Goal: Task Accomplishment & Management: Complete application form

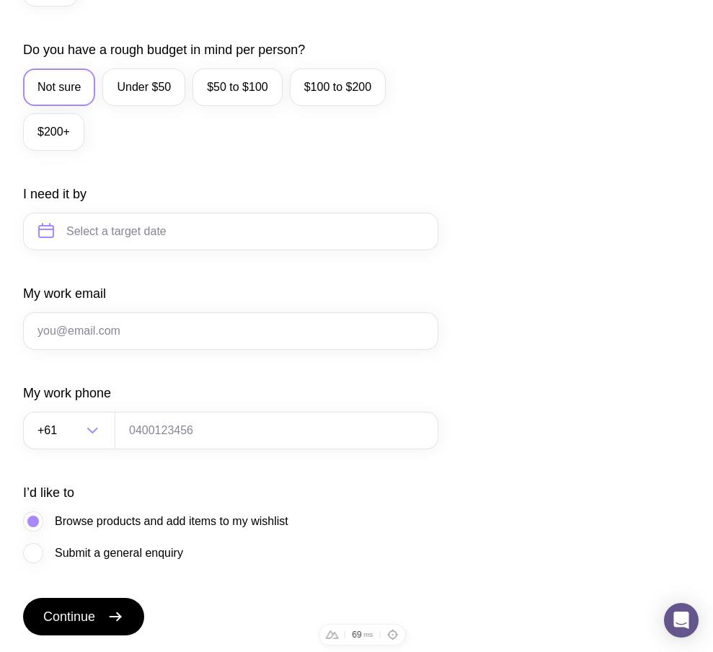
scroll to position [702, 0]
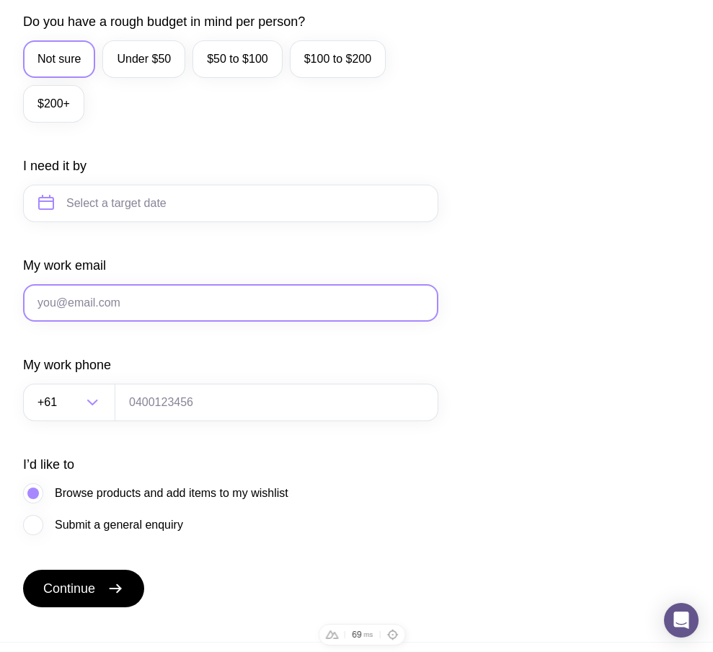
click at [141, 320] on input "My work email" at bounding box center [230, 303] width 415 height 38
paste input "ts1@gmail.com"
click at [53, 321] on input "ts1@gmail.com" at bounding box center [230, 303] width 415 height 38
type input "ts22@gmail.com"
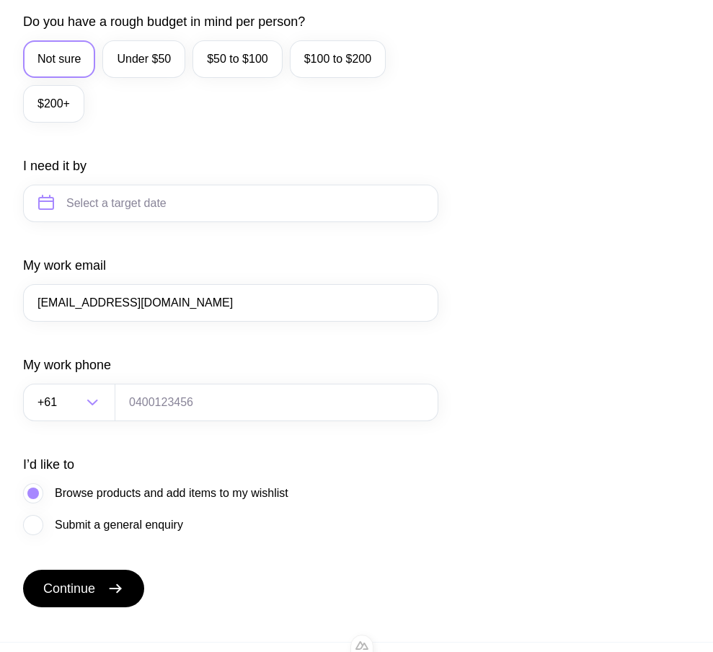
click at [198, 389] on div "My work phone +61 Loading..." at bounding box center [230, 388] width 415 height 65
click at [180, 421] on input "tel" at bounding box center [277, 403] width 324 height 38
type input "0664130449"
click at [103, 588] on button "Continue" at bounding box center [83, 589] width 121 height 38
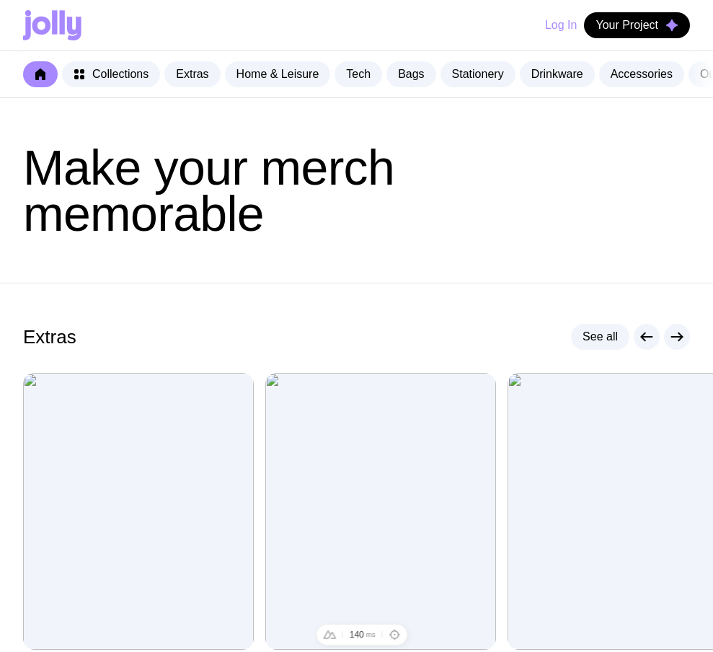
click at [552, 31] on button "Log In" at bounding box center [561, 25] width 32 height 26
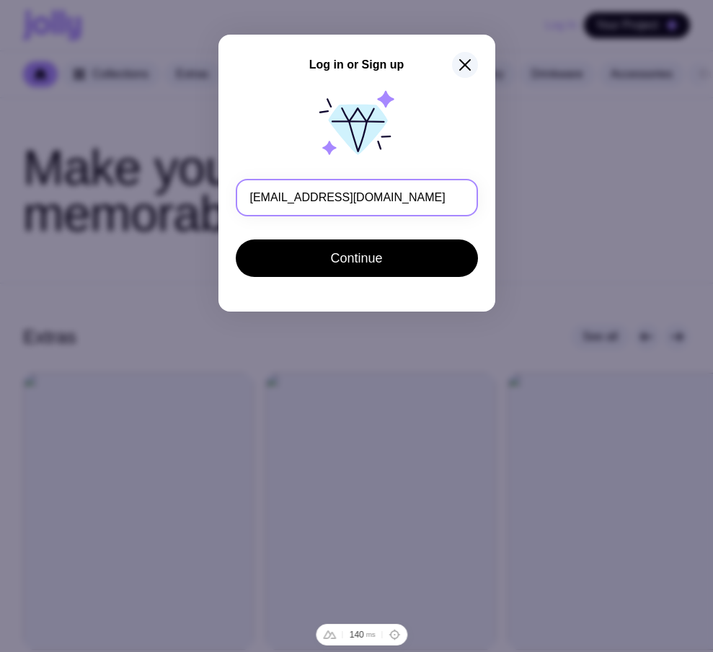
click at [272, 201] on input "ts22@gmail.com" at bounding box center [357, 198] width 242 height 38
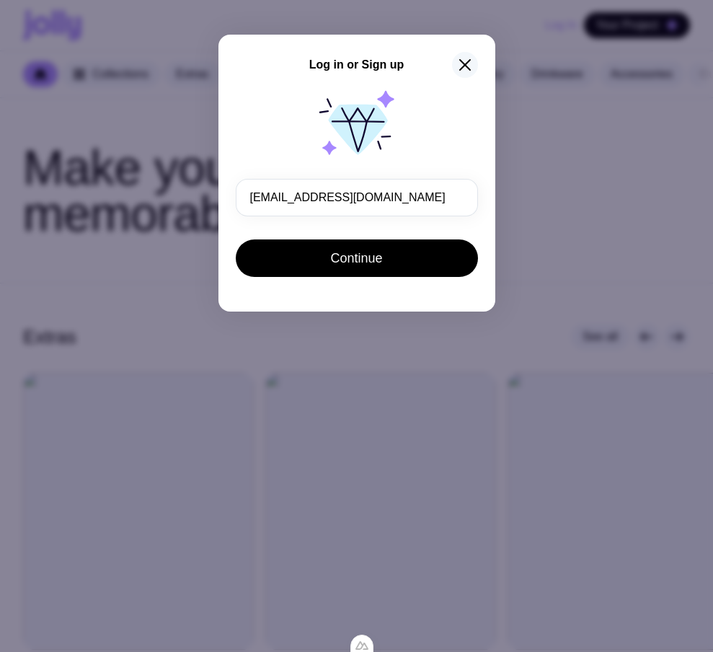
click at [462, 68] on icon "button" at bounding box center [465, 65] width 10 height 10
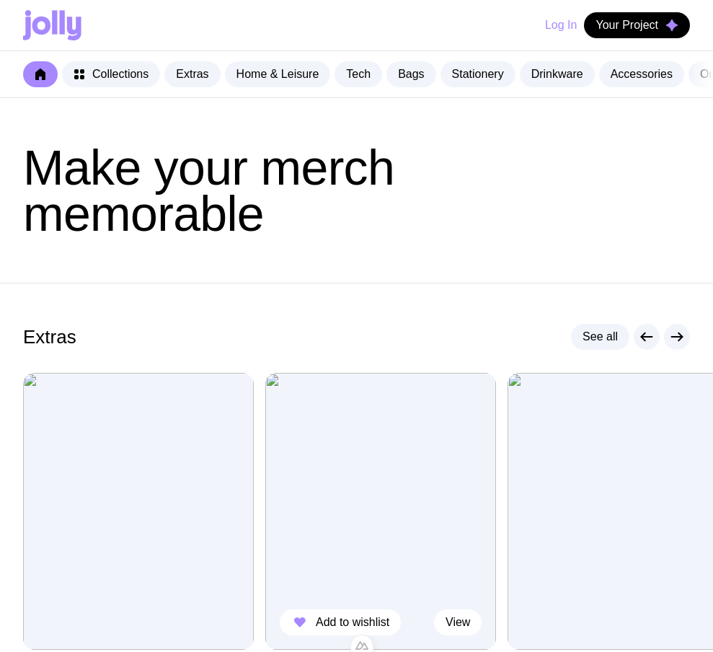
scroll to position [52, 0]
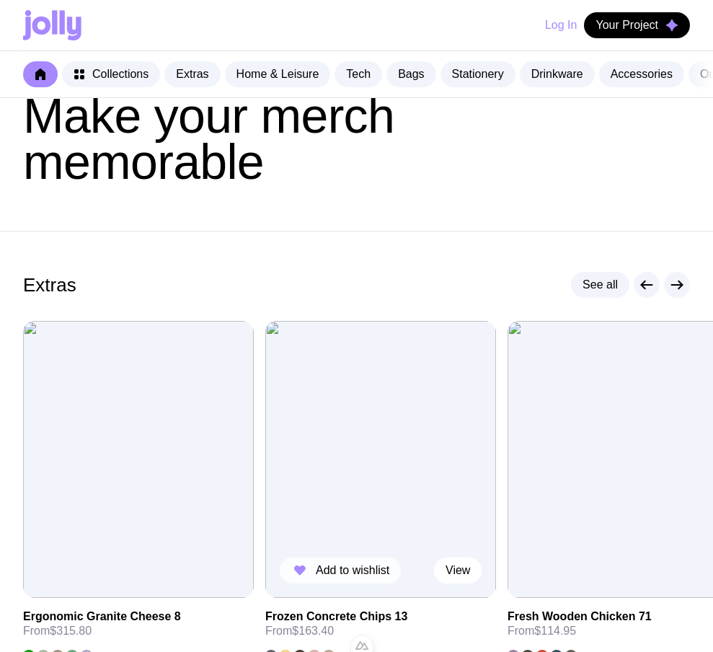
click at [322, 578] on span "Add to wishlist" at bounding box center [353, 570] width 74 height 14
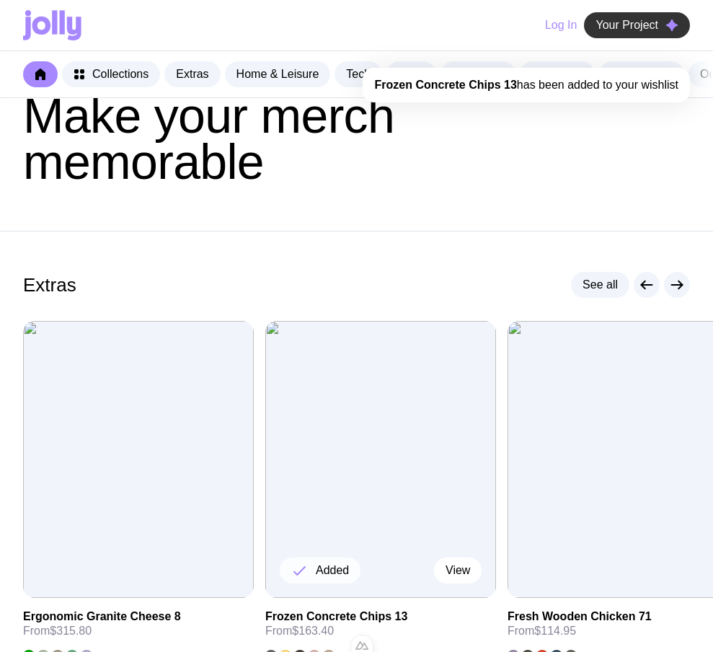
click at [642, 22] on span "Your Project" at bounding box center [627, 25] width 63 height 14
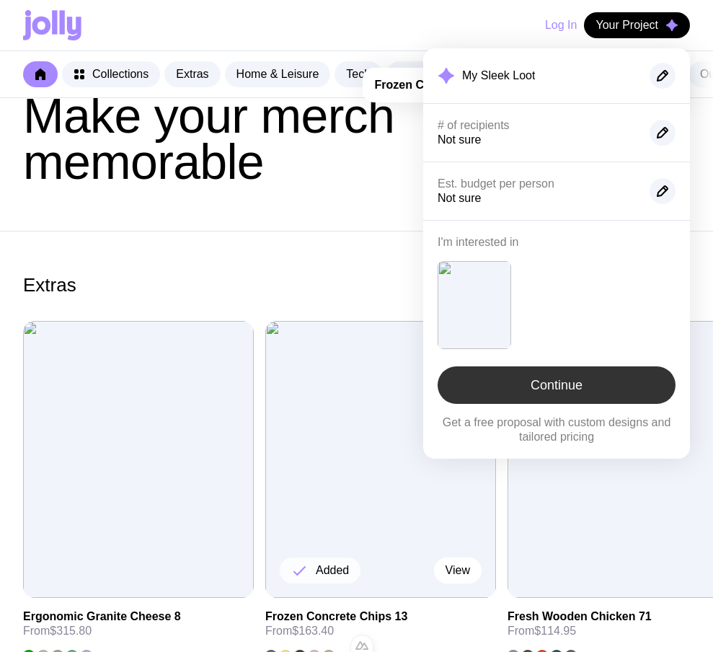
click at [509, 383] on link "Continue" at bounding box center [557, 385] width 238 height 38
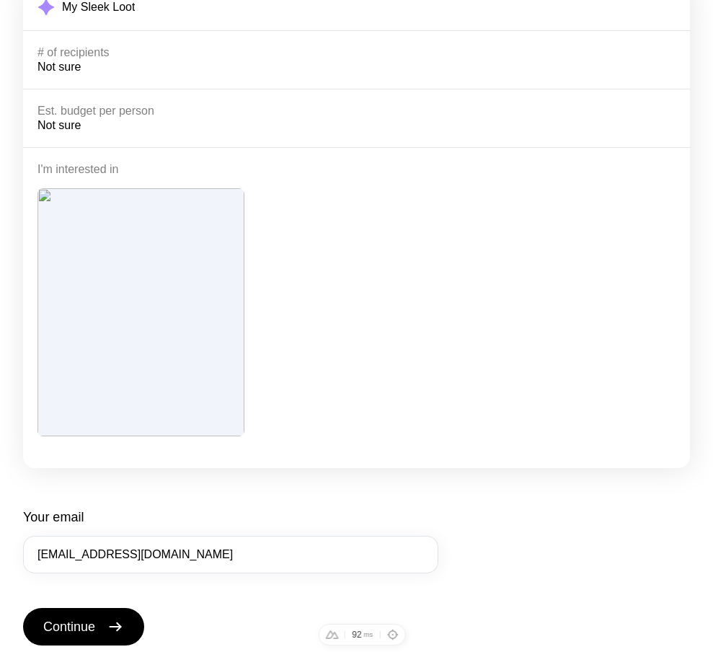
scroll to position [343, 0]
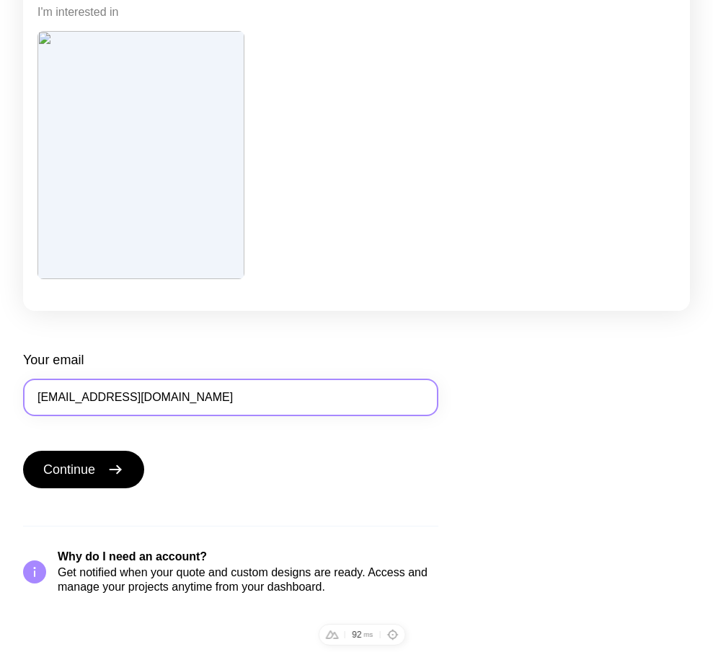
click at [56, 399] on input "ts22@gmail.com" at bounding box center [230, 398] width 415 height 38
click at [61, 397] on input "ts22@gmail.com" at bounding box center [230, 398] width 415 height 38
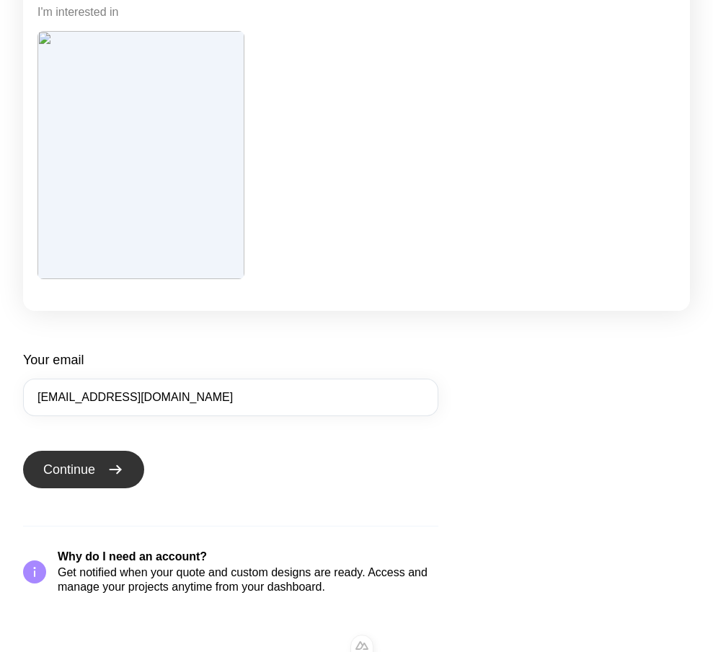
click at [95, 472] on span "Continue" at bounding box center [69, 469] width 52 height 17
type input "ts22@gmail.com"
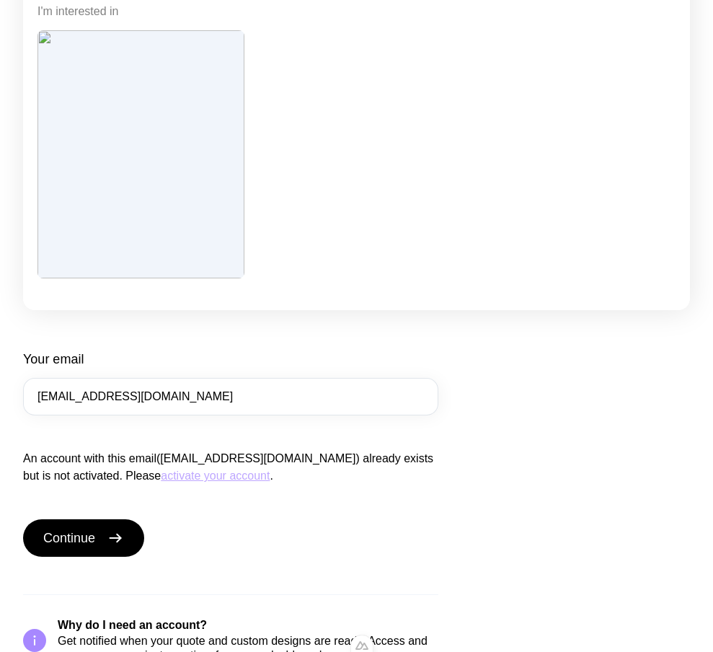
click at [161, 479] on button "activate your account" at bounding box center [215, 475] width 109 height 17
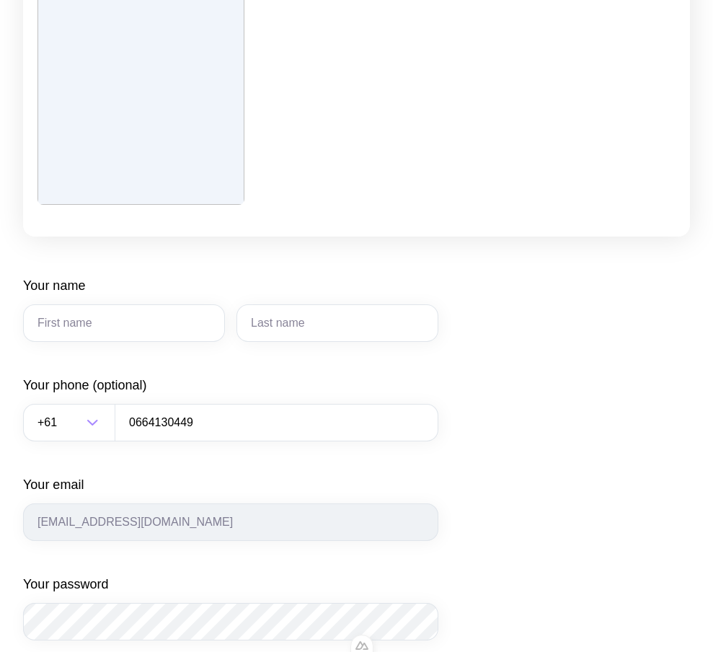
scroll to position [532, 0]
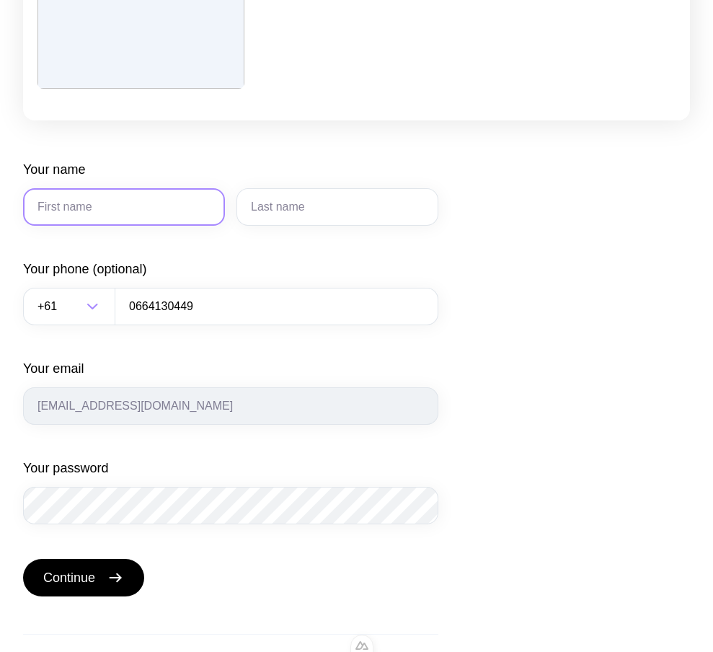
click at [134, 215] on input "Your name" at bounding box center [124, 207] width 202 height 38
type input "gggg"
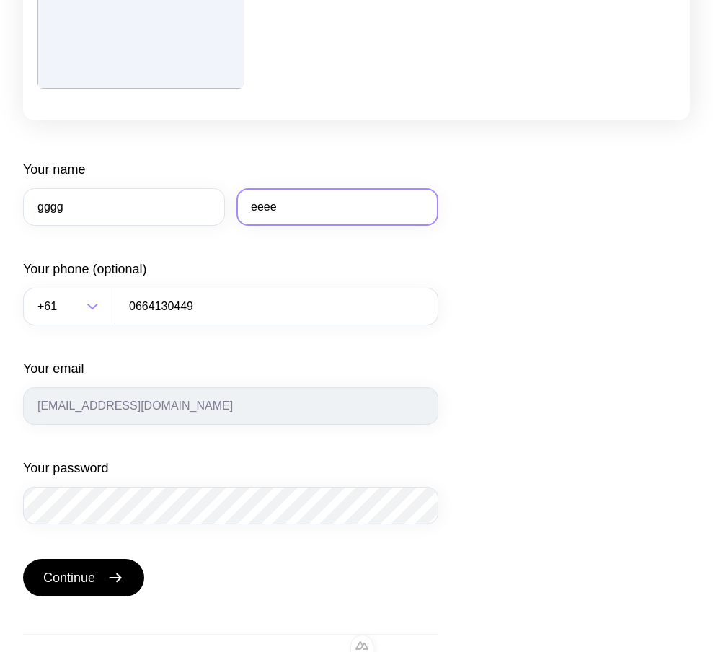
type input "eeee"
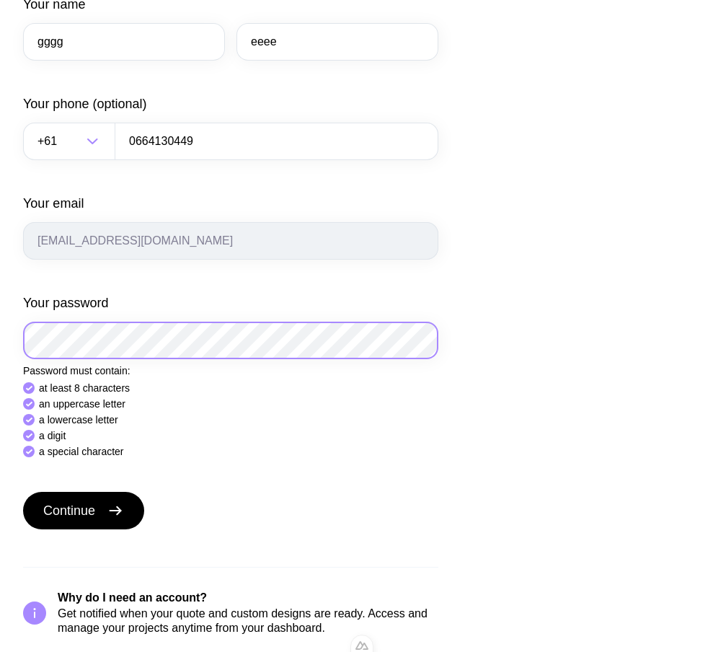
scroll to position [716, 0]
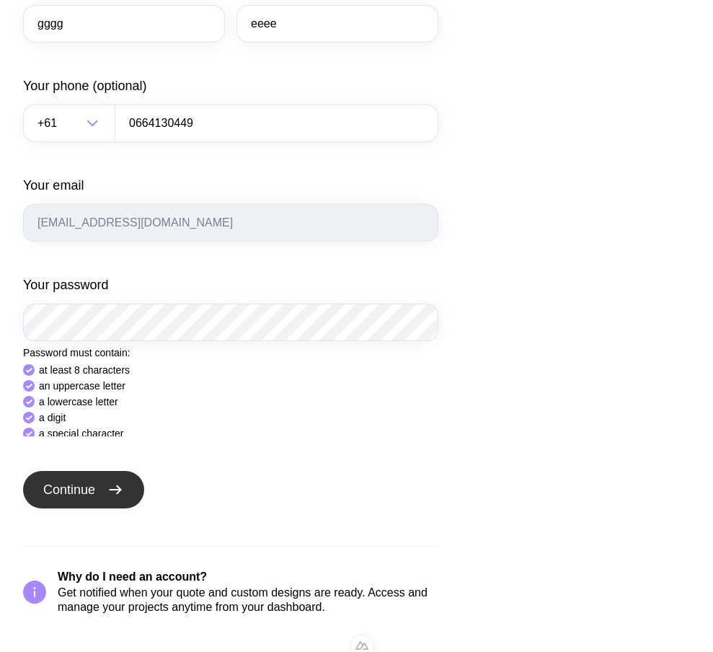
click at [79, 496] on div "Your name gggg eeee Your phone (optional) +61 Loading... 0664130449 Your email …" at bounding box center [230, 296] width 415 height 637
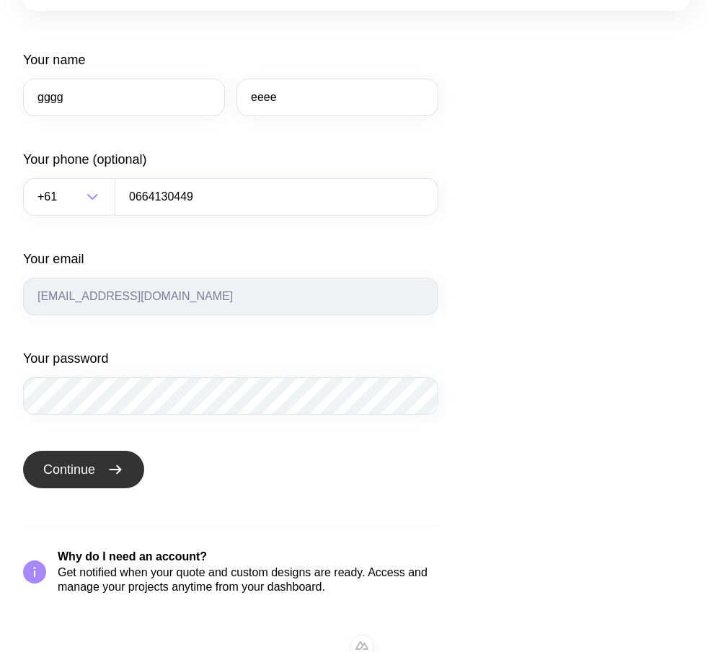
scroll to position [641, 0]
click at [102, 462] on button "Continue" at bounding box center [83, 470] width 121 height 38
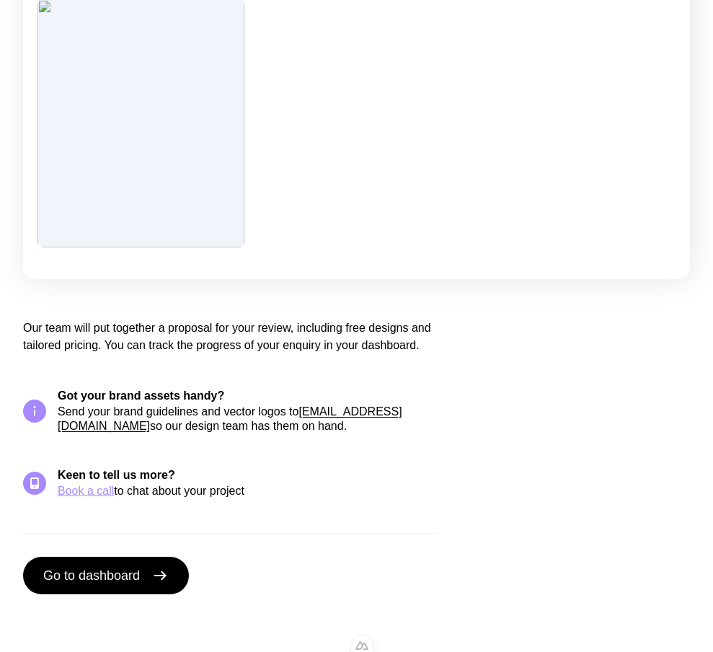
scroll to position [0, 0]
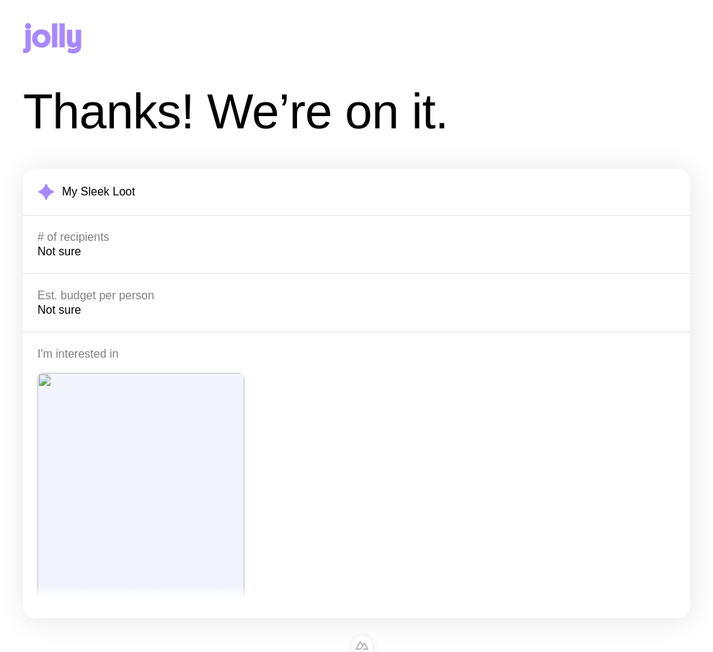
click at [53, 32] on icon at bounding box center [54, 35] width 5 height 24
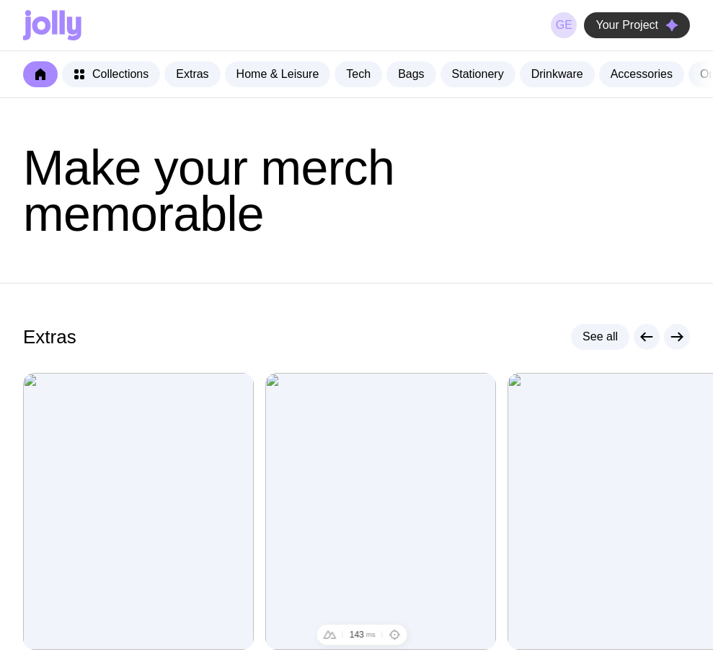
click at [617, 27] on span "Your Project" at bounding box center [627, 25] width 63 height 14
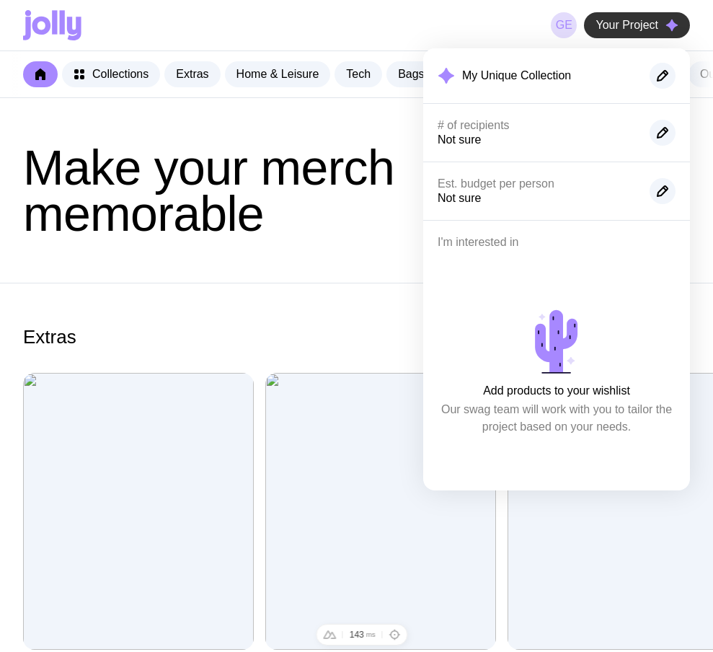
click at [617, 27] on span "Your Project" at bounding box center [627, 25] width 63 height 14
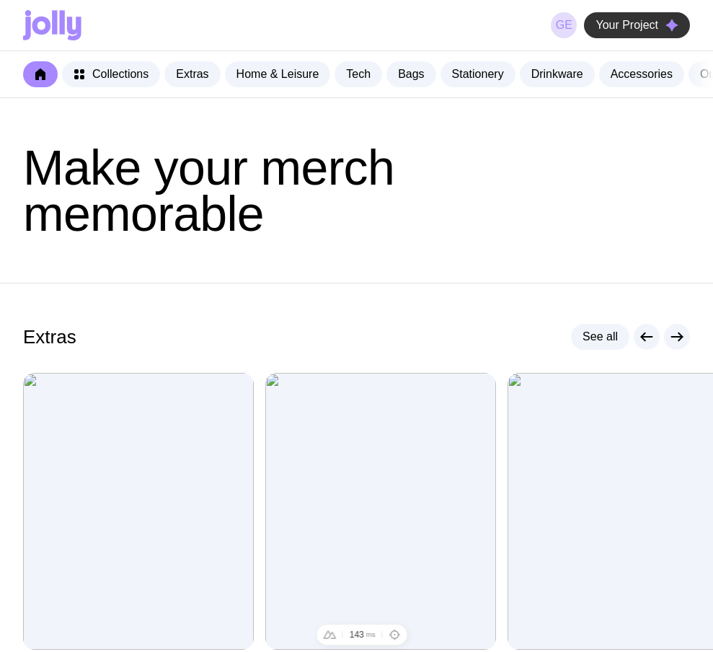
click at [617, 27] on span "Your Project" at bounding box center [627, 25] width 63 height 14
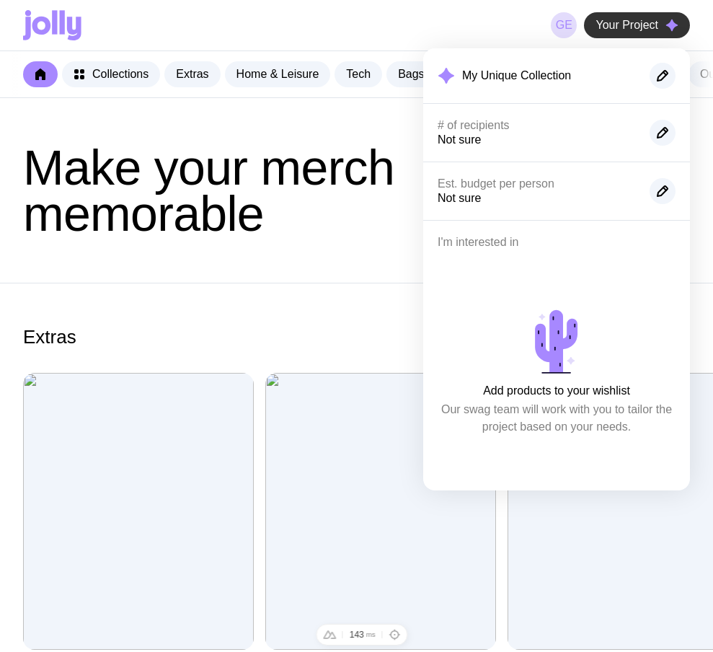
click at [617, 27] on span "Your Project" at bounding box center [627, 25] width 63 height 14
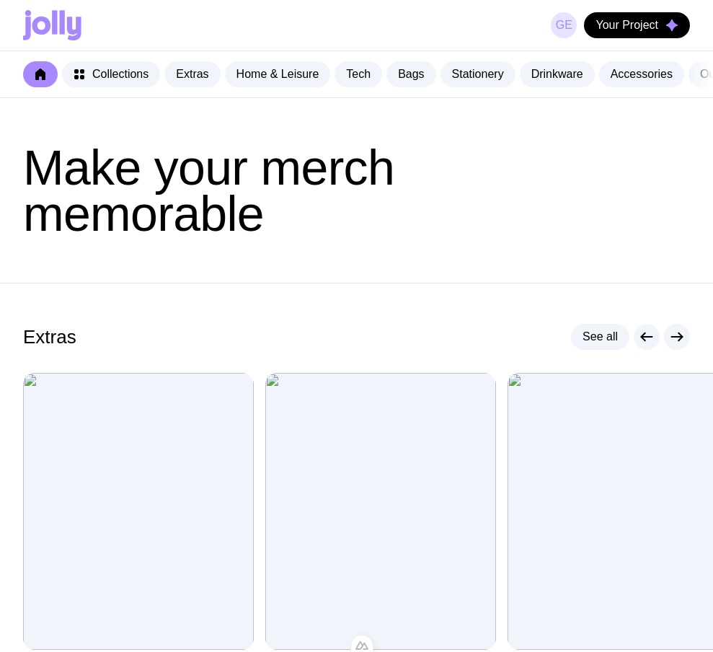
click at [561, 31] on link "ge" at bounding box center [564, 25] width 26 height 26
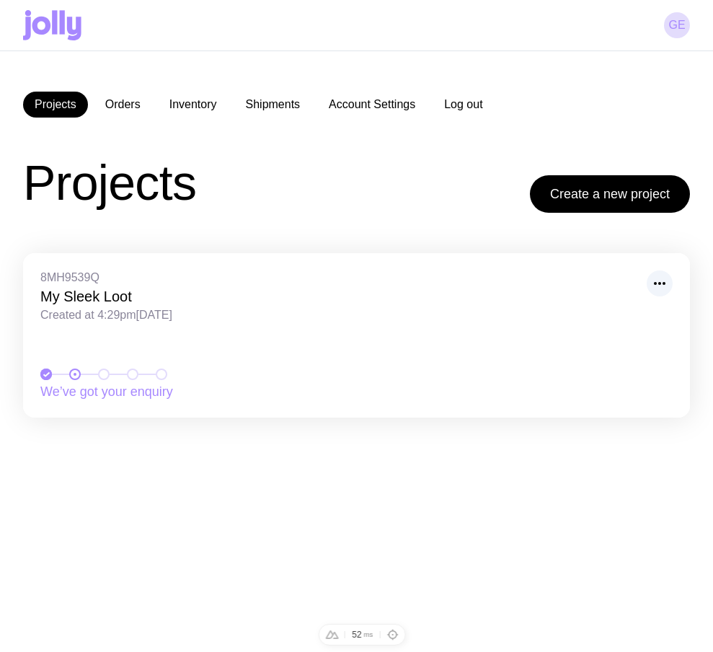
click at [493, 102] on button "Log out" at bounding box center [463, 105] width 61 height 26
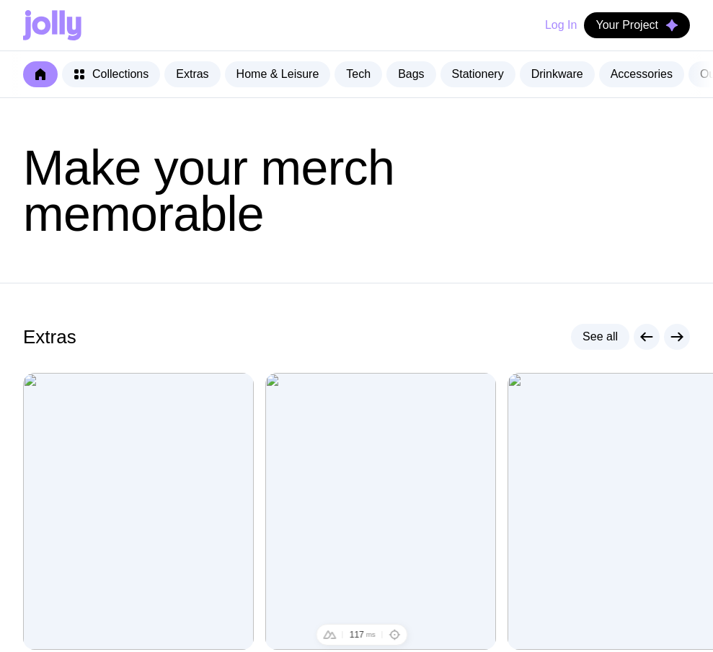
click at [547, 27] on button "Log In" at bounding box center [561, 25] width 32 height 26
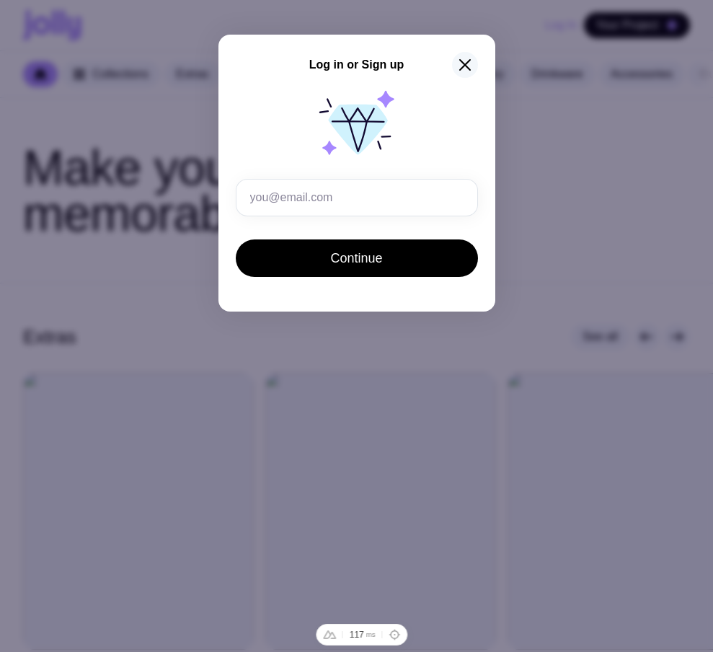
click at [465, 59] on icon "button" at bounding box center [465, 64] width 17 height 17
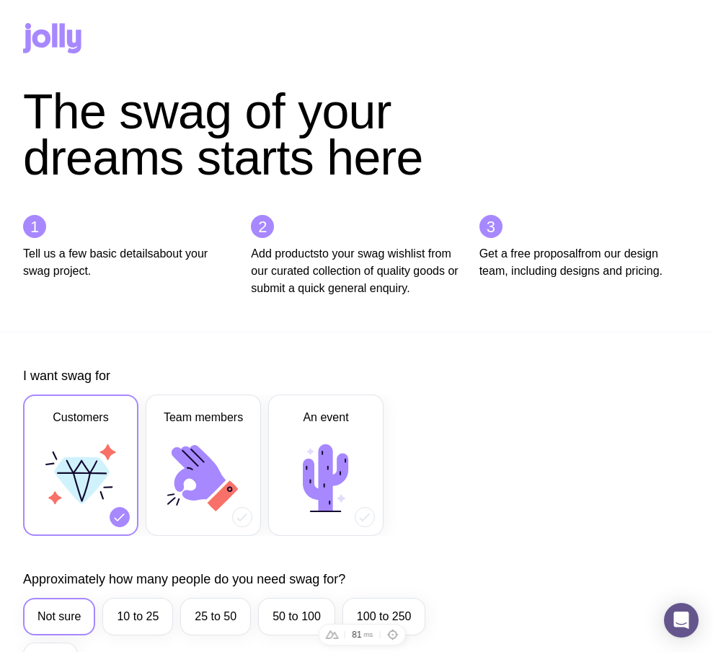
scroll to position [408, 0]
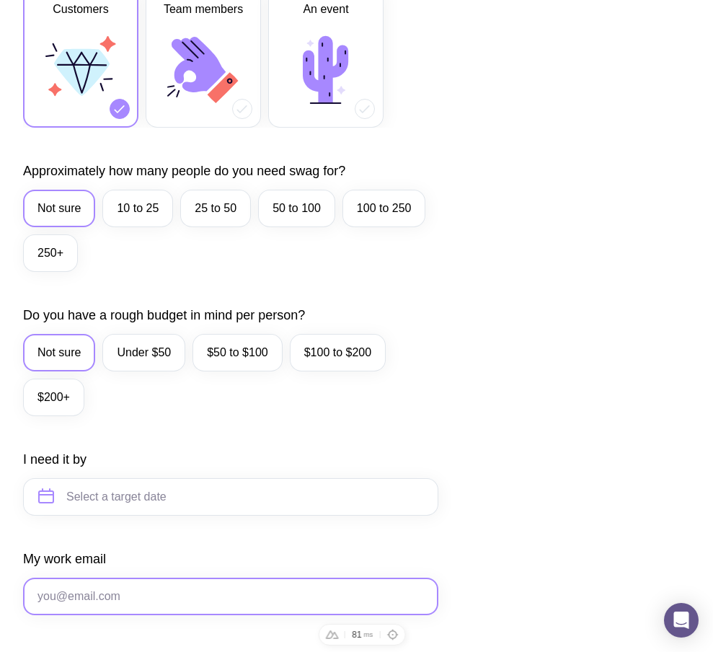
click at [122, 615] on input "My work email" at bounding box center [230, 597] width 415 height 38
paste input "[EMAIL_ADDRESS][DOMAIN_NAME]"
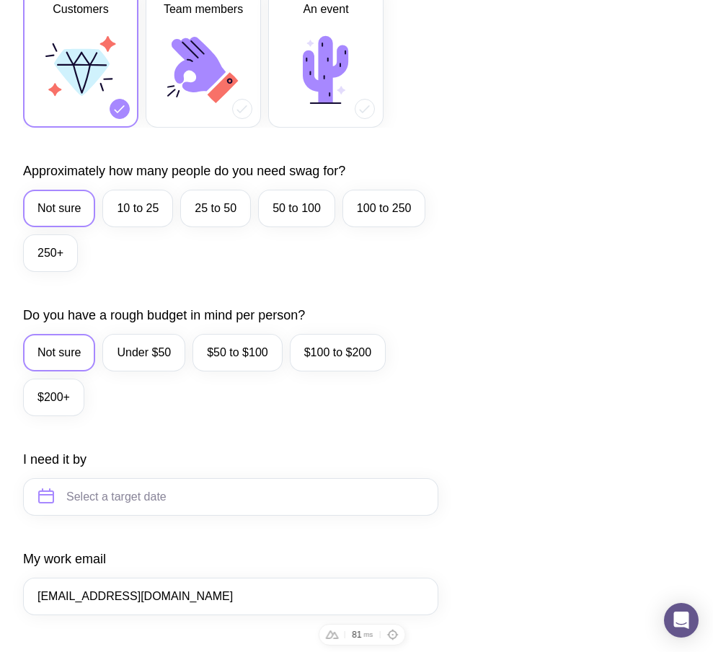
click at [444, 92] on div "I want swag for Customers Team members An event Approximately how many people d…" at bounding box center [356, 430] width 667 height 942
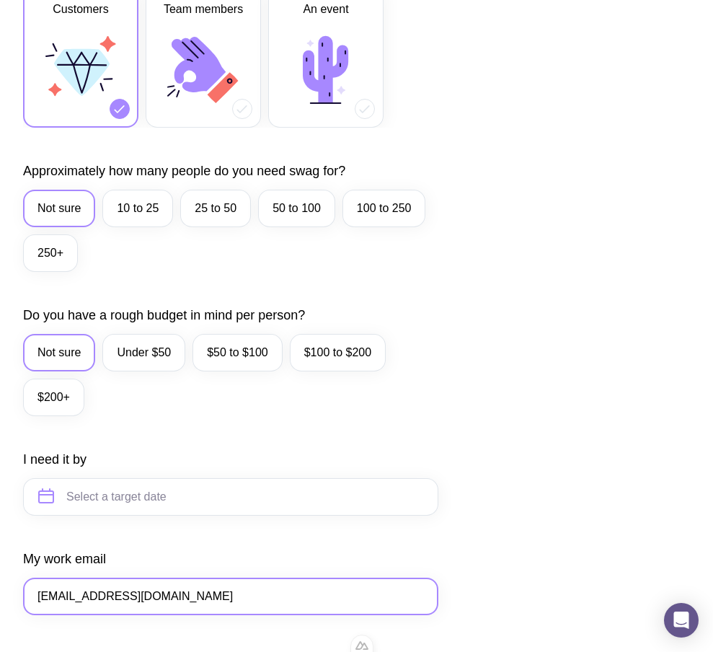
click at [45, 612] on input "[EMAIL_ADDRESS][DOMAIN_NAME]" at bounding box center [230, 597] width 415 height 38
click at [56, 612] on input "[EMAIL_ADDRESS][DOMAIN_NAME]" at bounding box center [230, 597] width 415 height 38
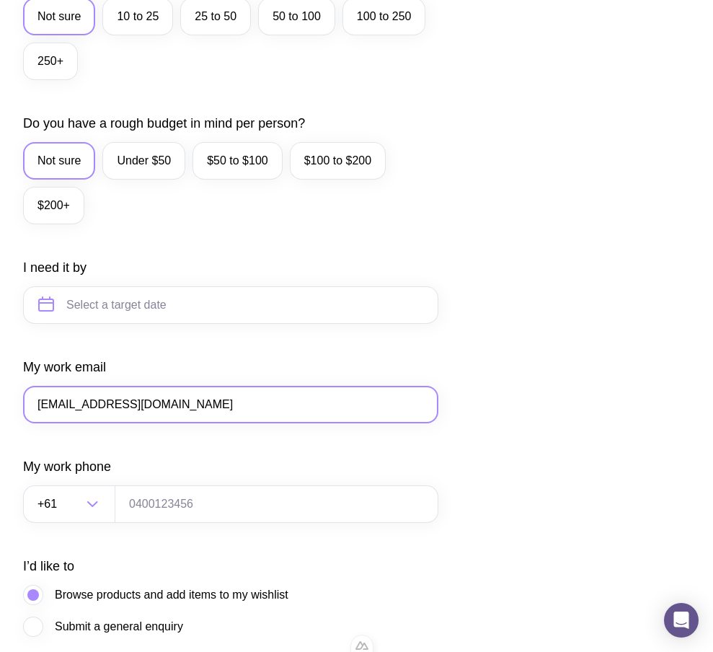
scroll to position [607, 0]
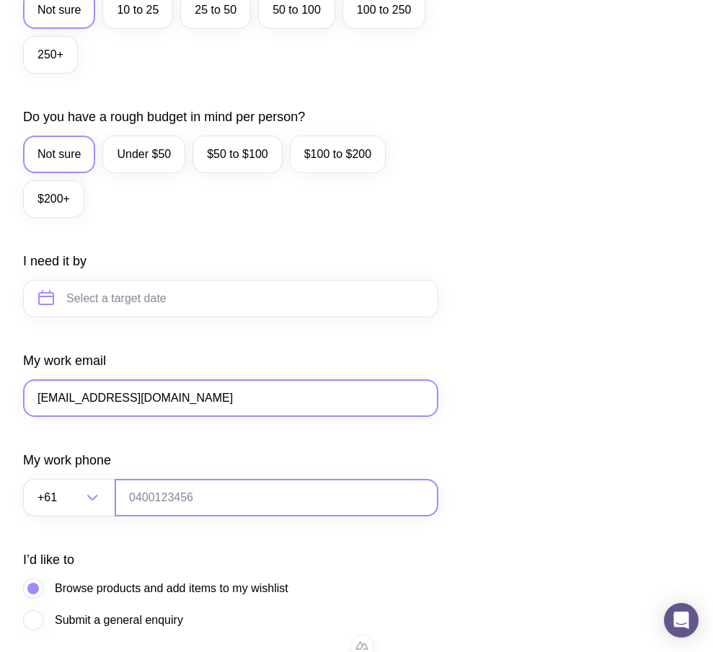
type input "ts23@gmail.com"
click at [156, 516] on input "tel" at bounding box center [277, 498] width 324 height 38
type input "0664130449"
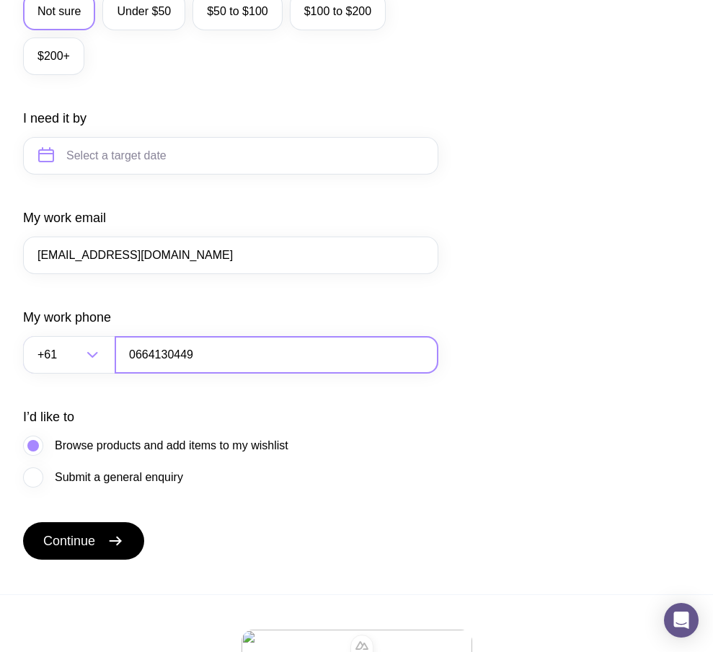
scroll to position [782, 0]
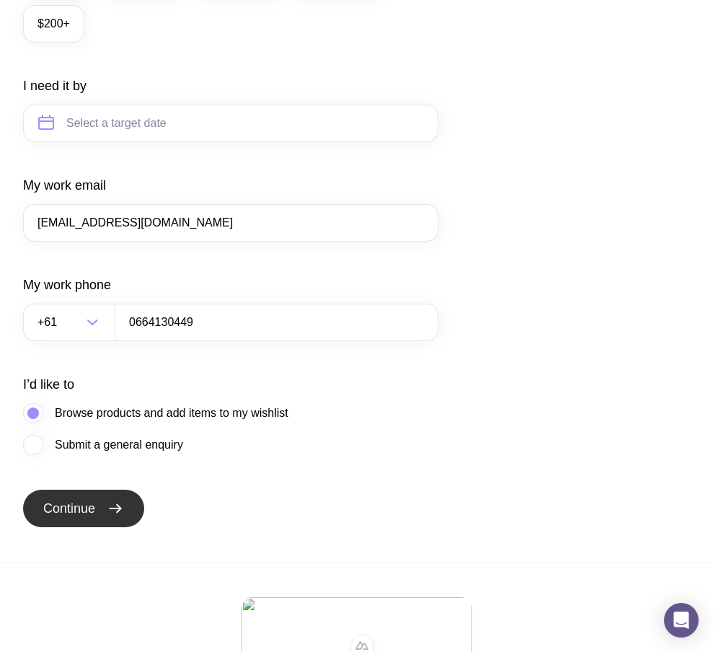
click at [124, 517] on icon "submit" at bounding box center [115, 508] width 17 height 17
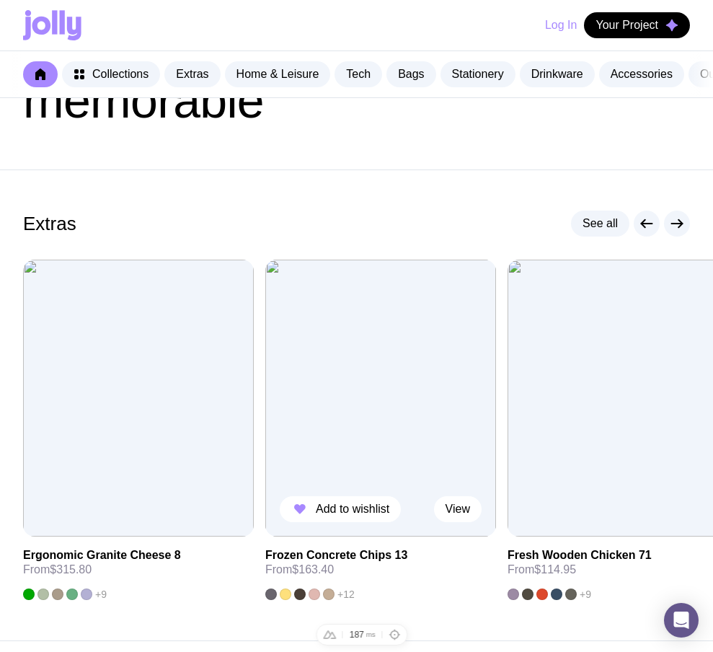
scroll to position [251, 0]
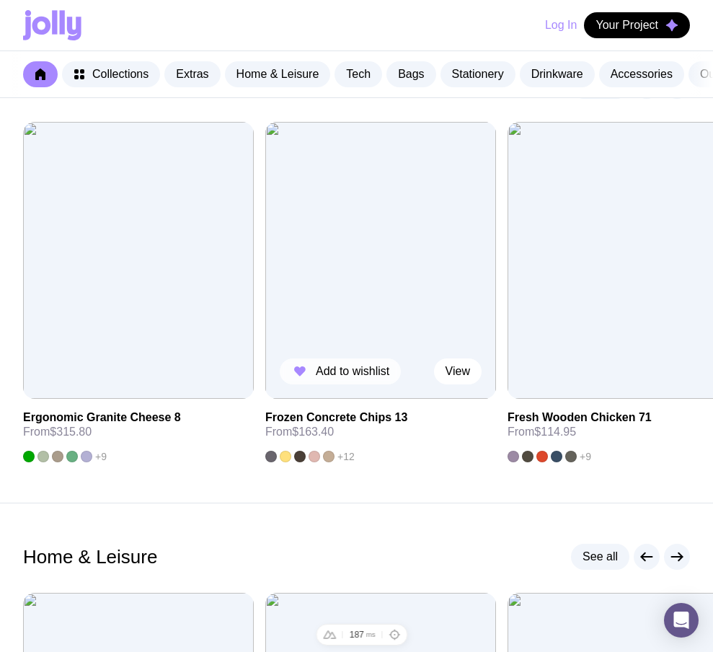
click at [333, 369] on button "Add to wishlist" at bounding box center [340, 371] width 121 height 26
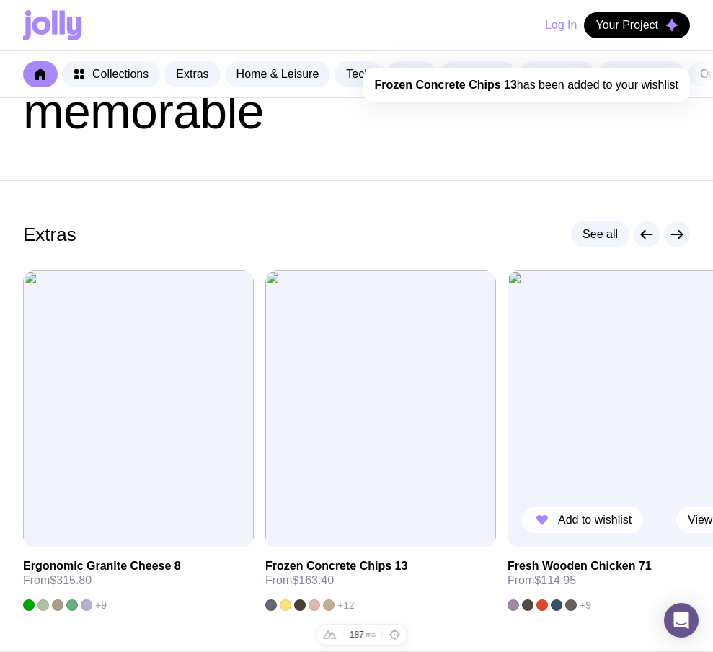
scroll to position [17, 0]
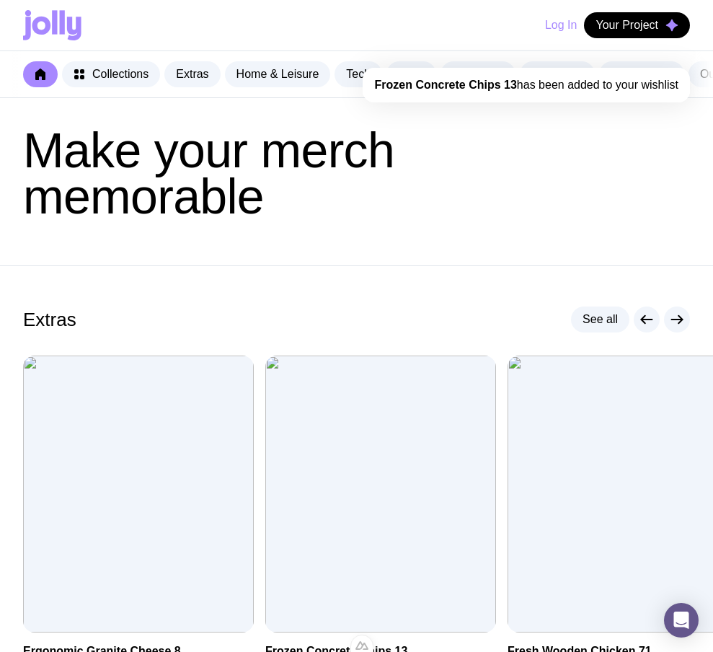
click at [550, 17] on button "Log In" at bounding box center [561, 25] width 32 height 26
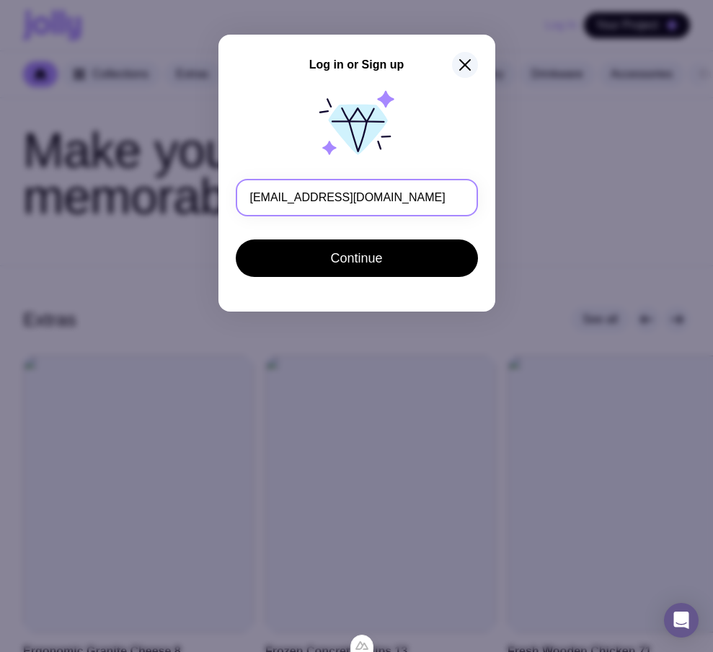
click at [266, 196] on input "ts23@gmail.com" at bounding box center [357, 198] width 242 height 38
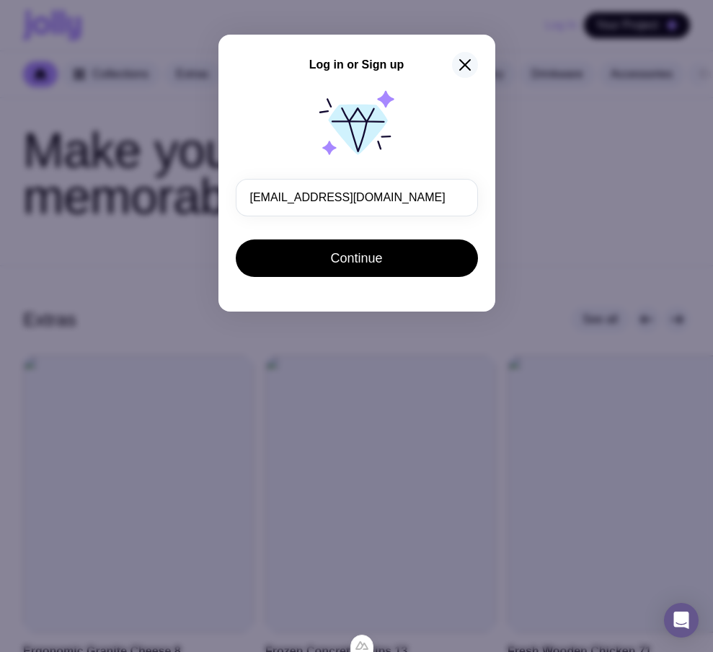
click at [469, 63] on icon "button" at bounding box center [465, 64] width 17 height 17
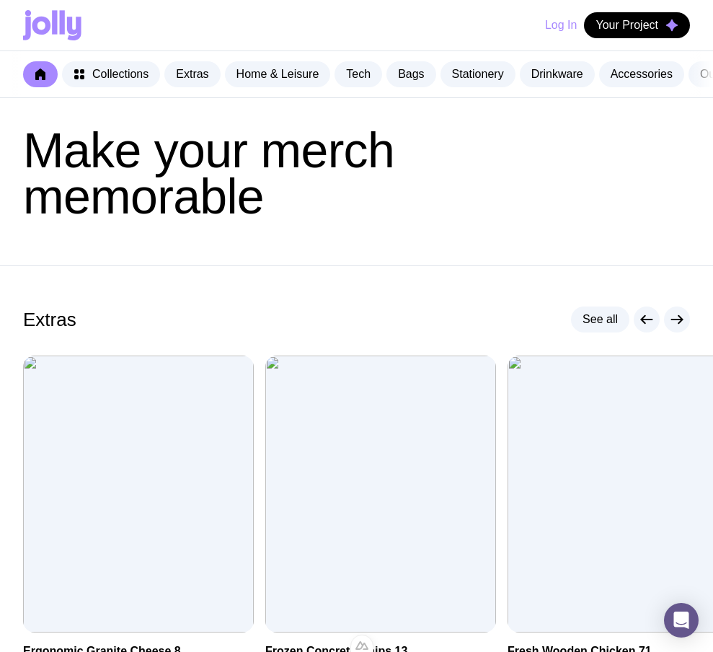
click at [560, 24] on button "Log In" at bounding box center [561, 25] width 32 height 26
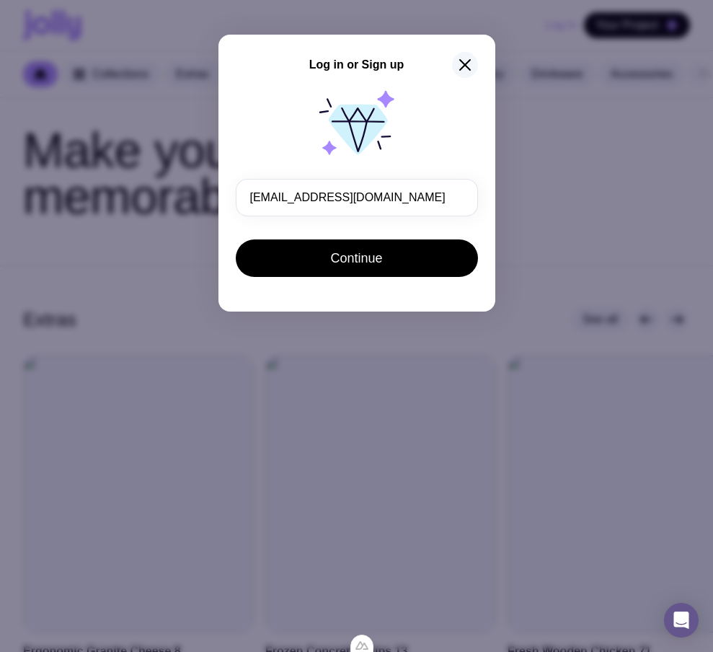
click at [460, 63] on icon "button" at bounding box center [465, 64] width 17 height 17
